Goal: Task Accomplishment & Management: Manage account settings

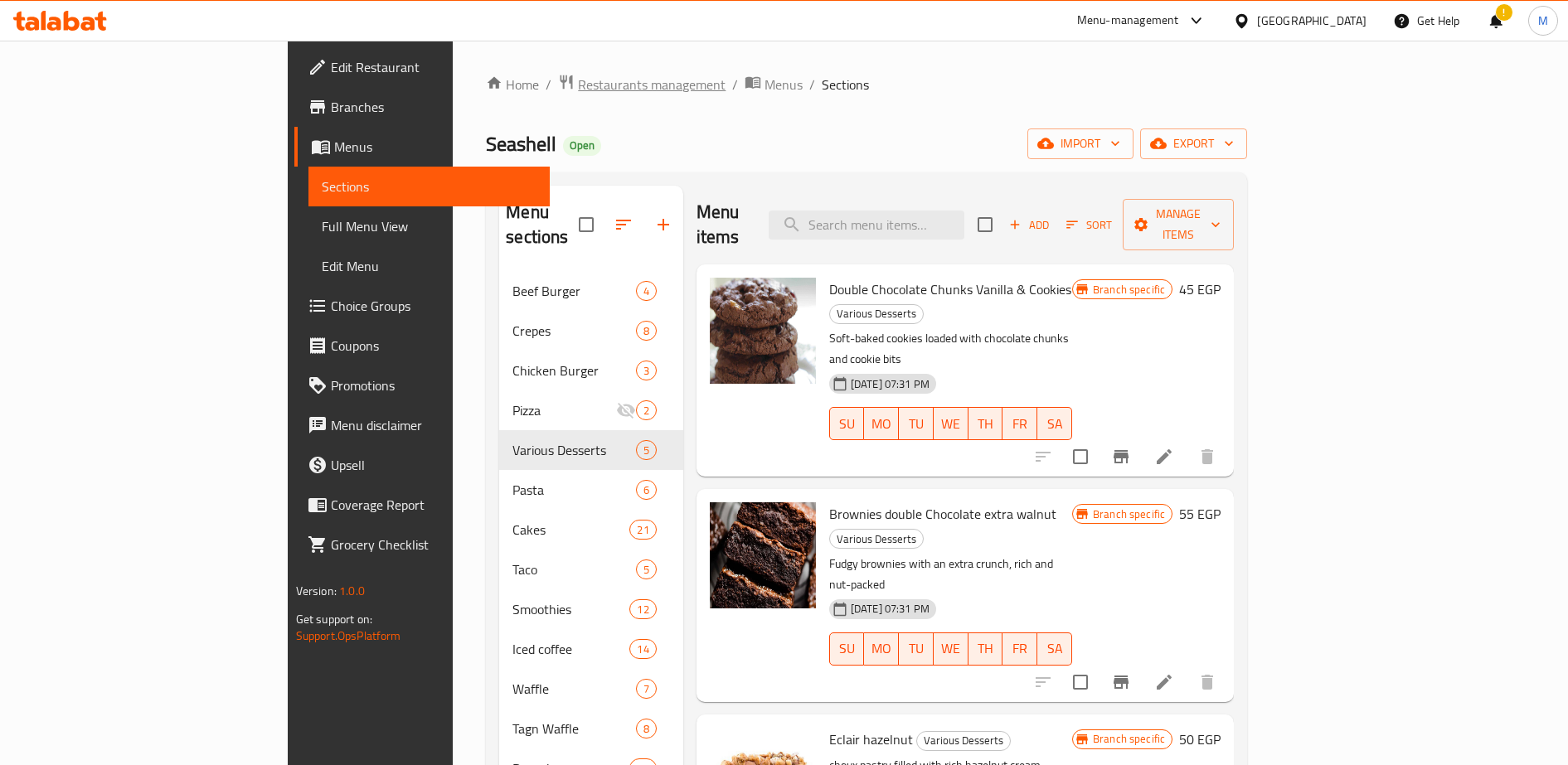
click at [578, 82] on span "Restaurants management" at bounding box center [652, 85] width 148 height 20
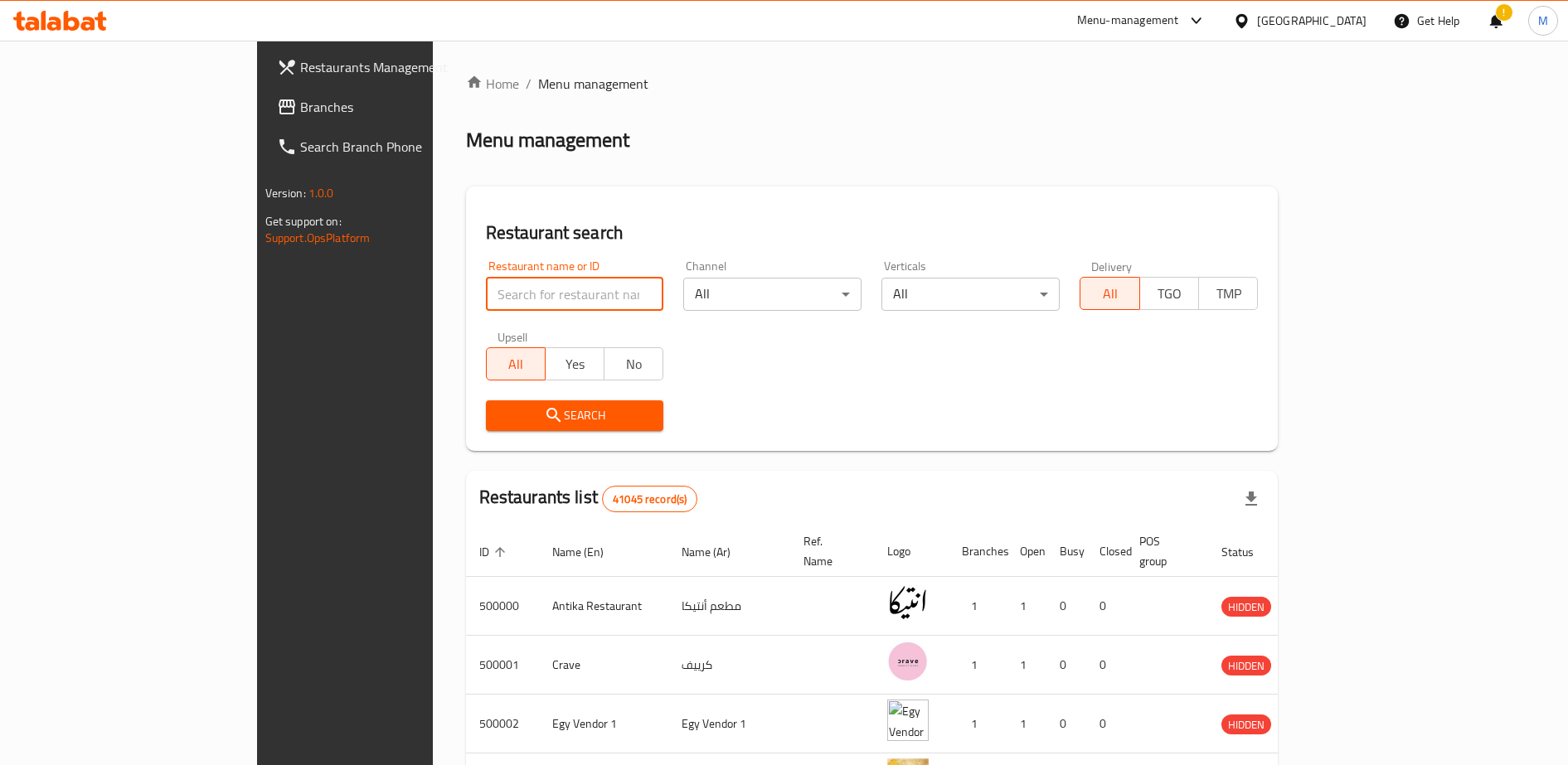
click at [486, 293] on input "search" at bounding box center [575, 293] width 178 height 33
click button "Search" at bounding box center [575, 415] width 178 height 30
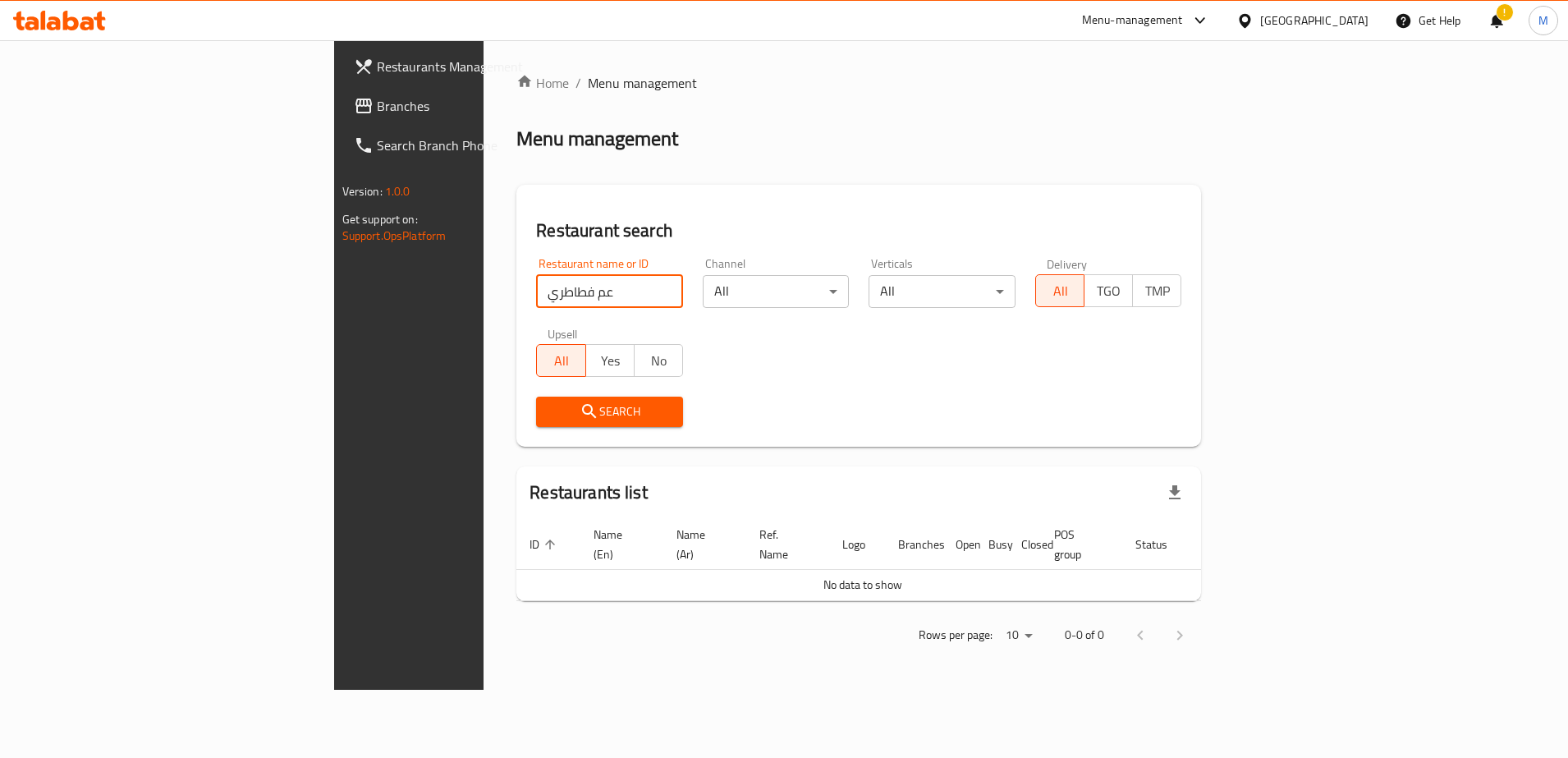
click at [536, 287] on input "عم فطاطري" at bounding box center [610, 291] width 147 height 32
type input "704746"
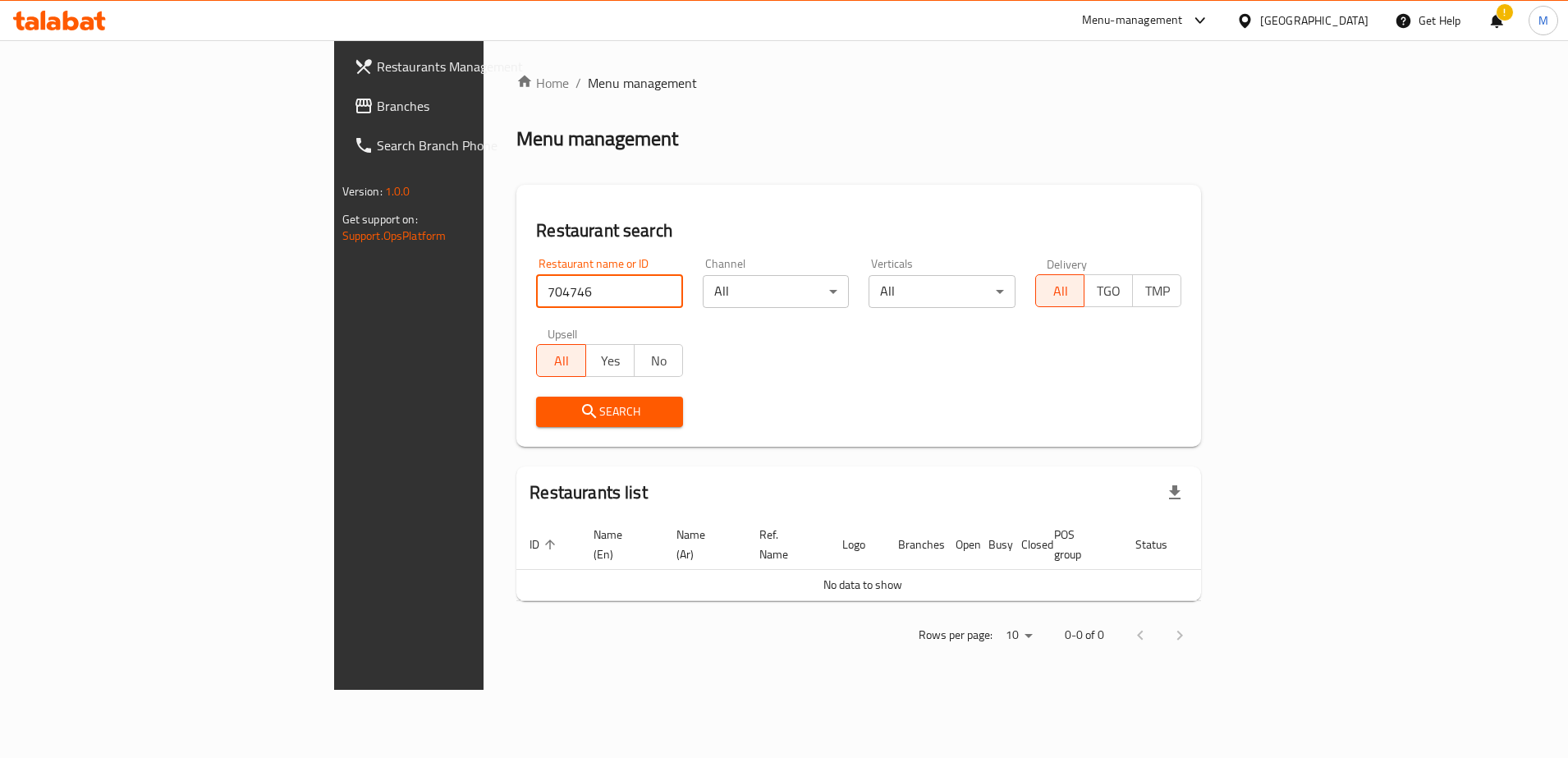
click button "Search" at bounding box center [610, 411] width 147 height 30
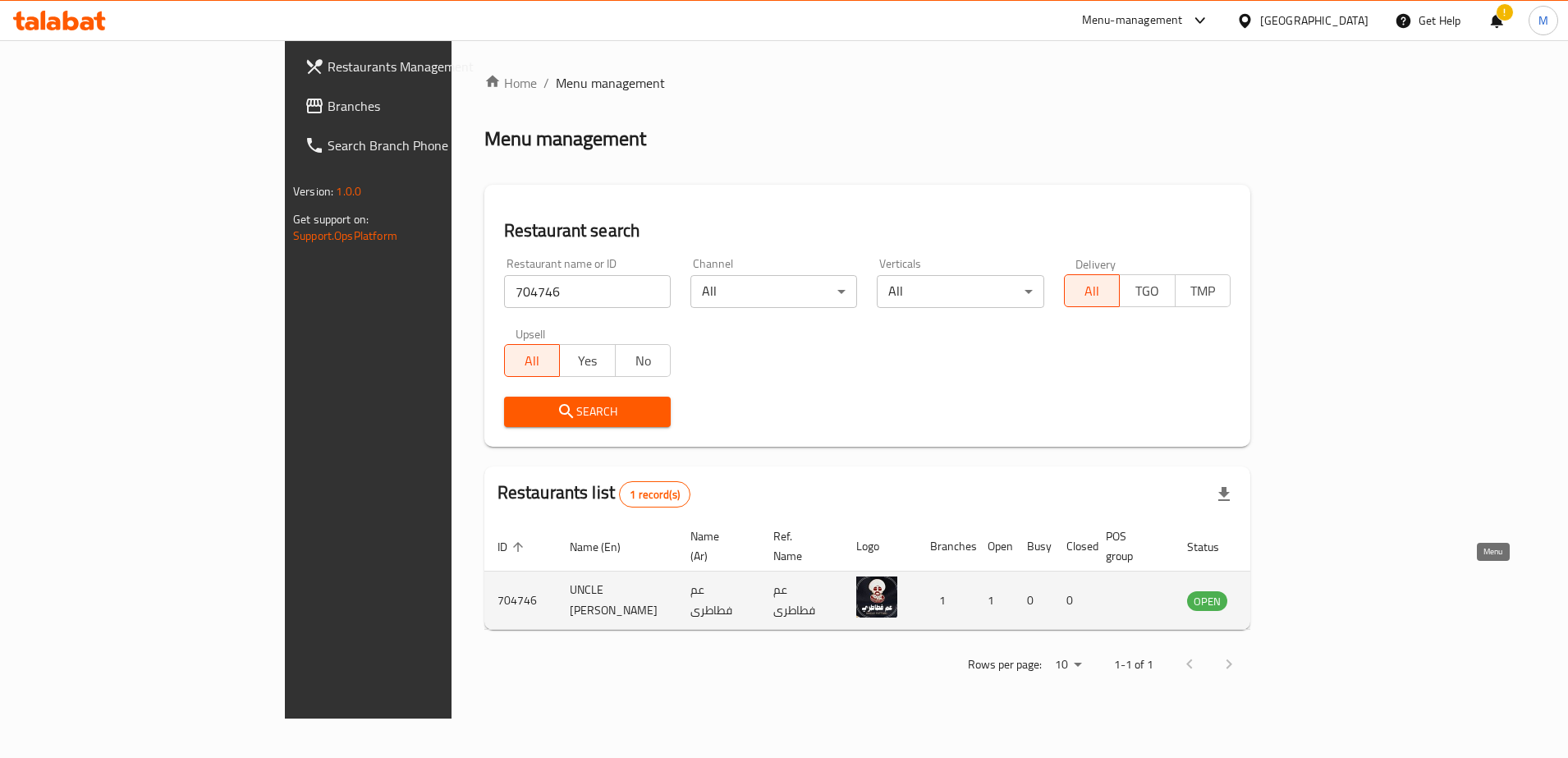
click at [1292, 595] on icon "enhanced table" at bounding box center [1283, 601] width 18 height 14
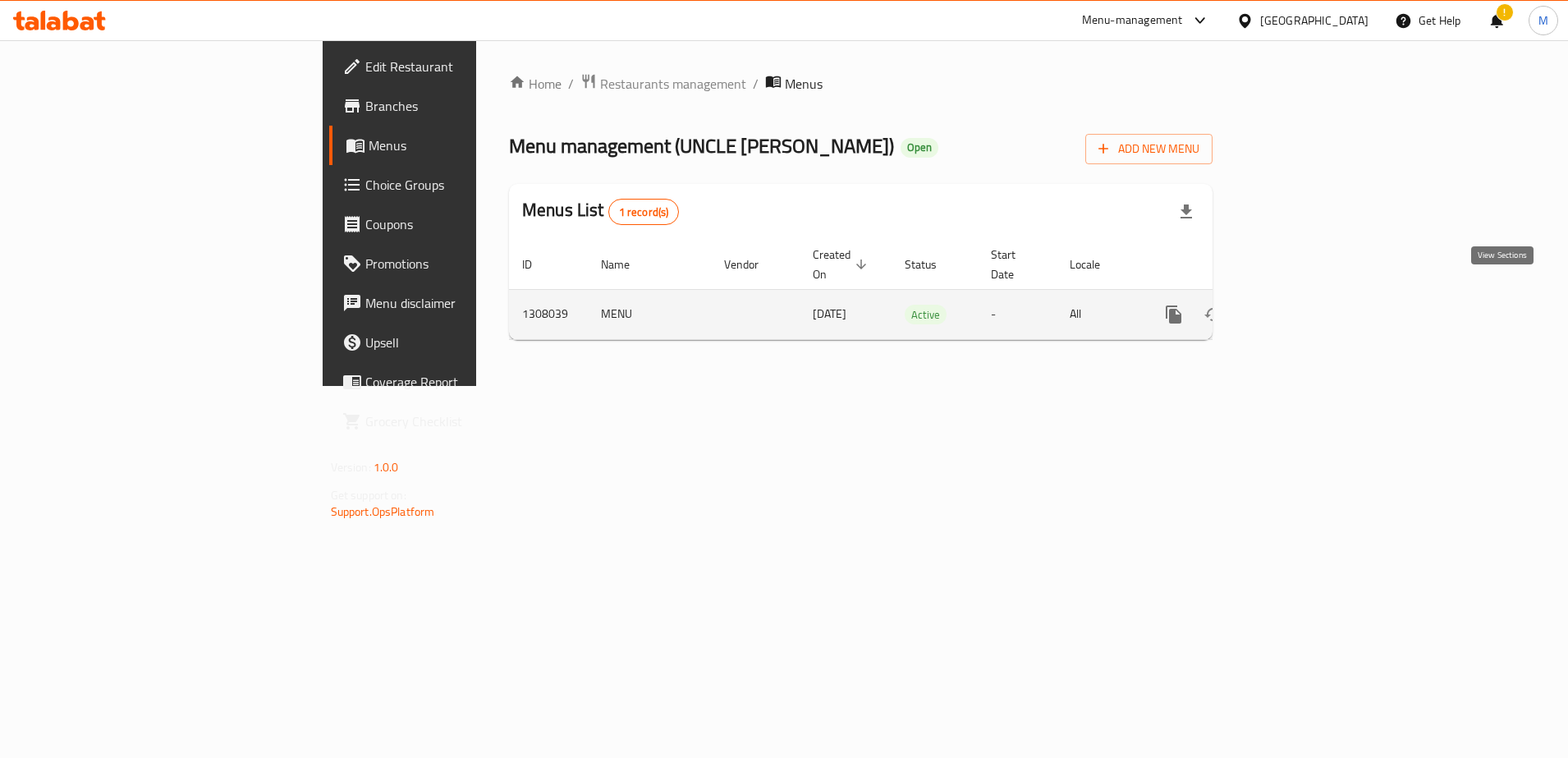
click at [1302, 305] on icon "enhanced table" at bounding box center [1292, 315] width 20 height 20
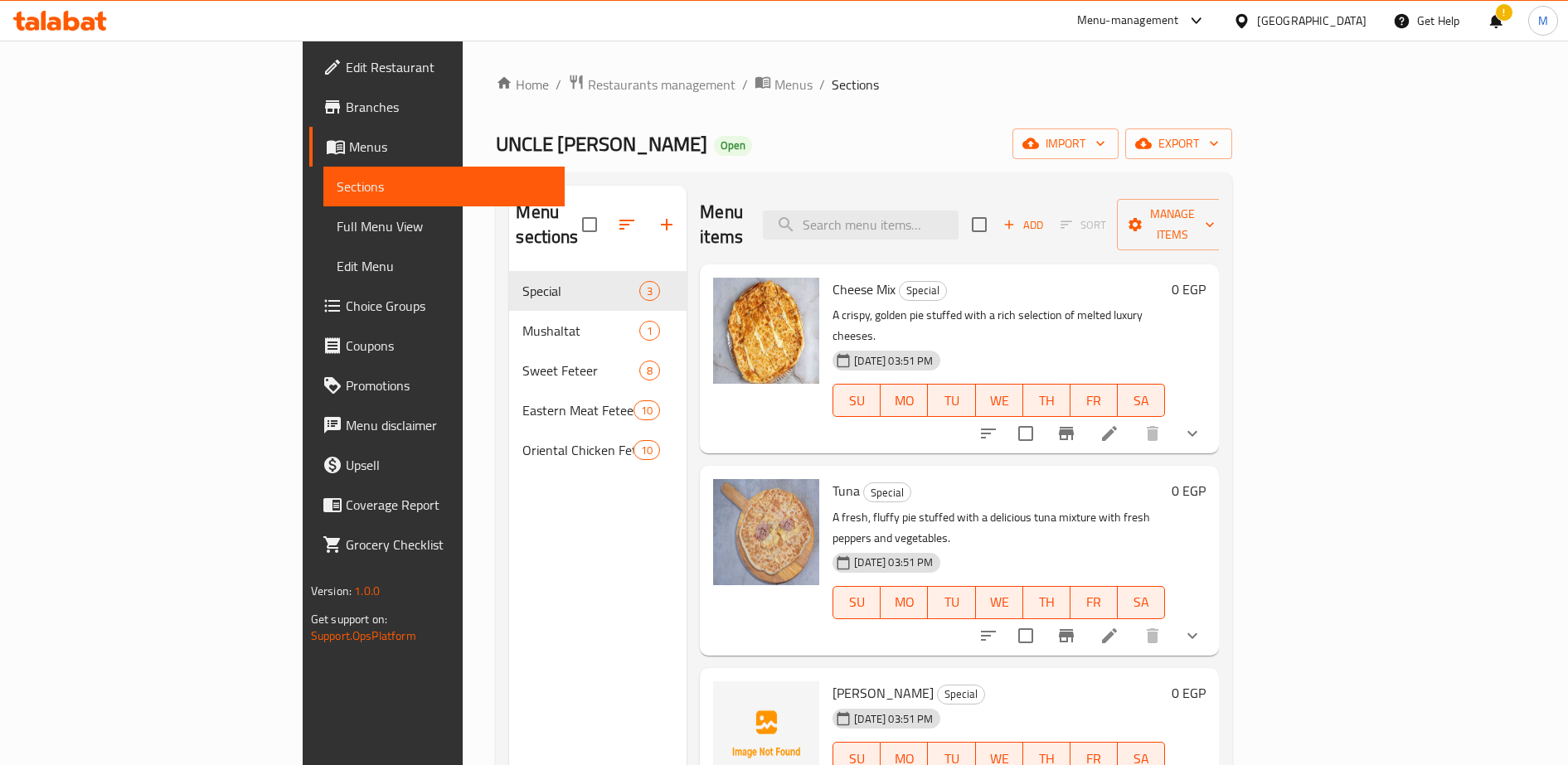
click at [346, 68] on span "Edit Restaurant" at bounding box center [448, 67] width 206 height 20
